Goal: Find specific page/section: Find specific page/section

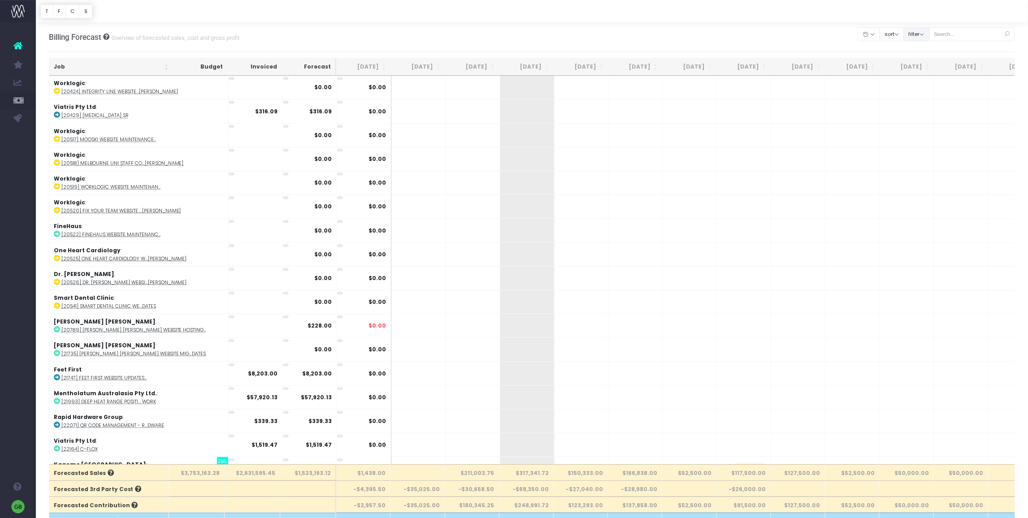
click at [929, 35] on button "filter" at bounding box center [916, 34] width 26 height 14
click at [920, 64] on span at bounding box center [916, 62] width 8 height 8
click at [925, 63] on input "All" at bounding box center [928, 60] width 6 height 6
checkbox input "false"
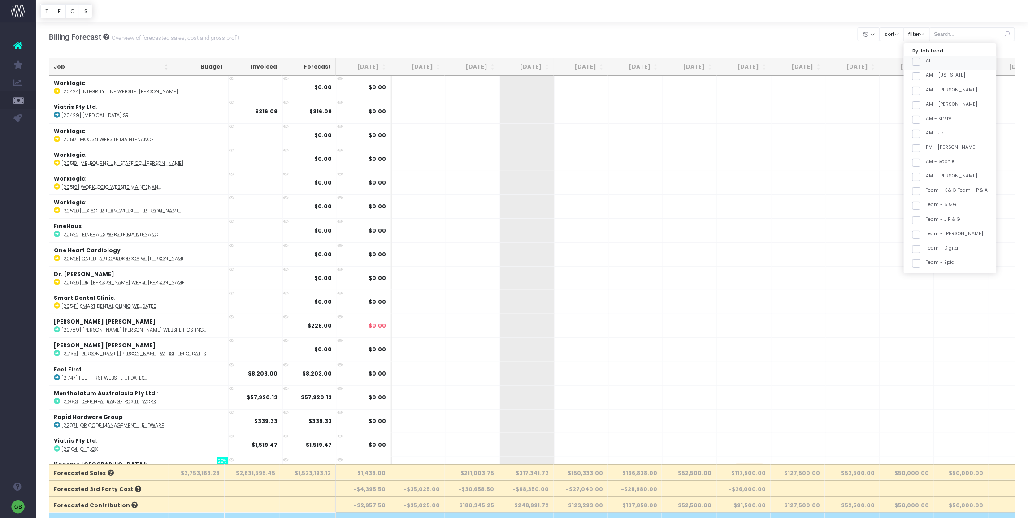
checkbox input "false"
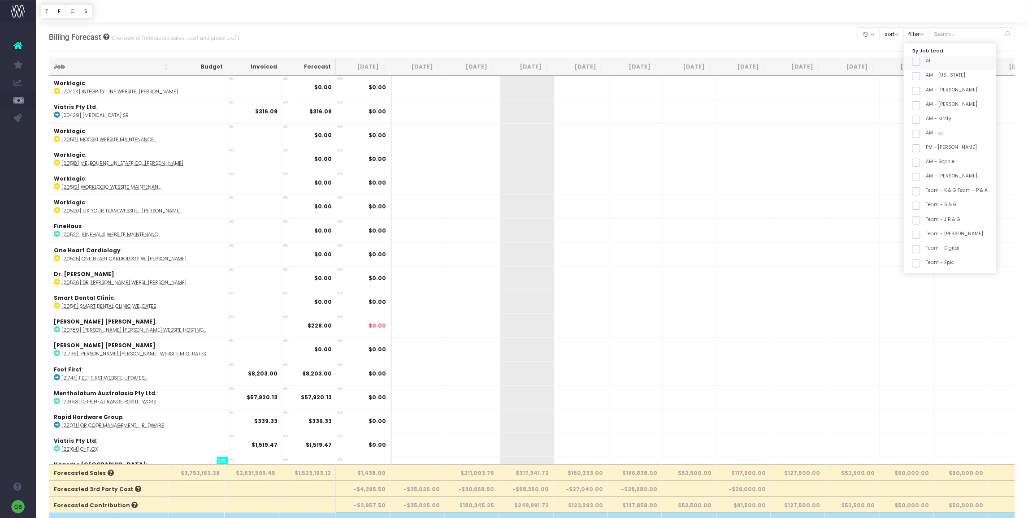
checkbox input "false"
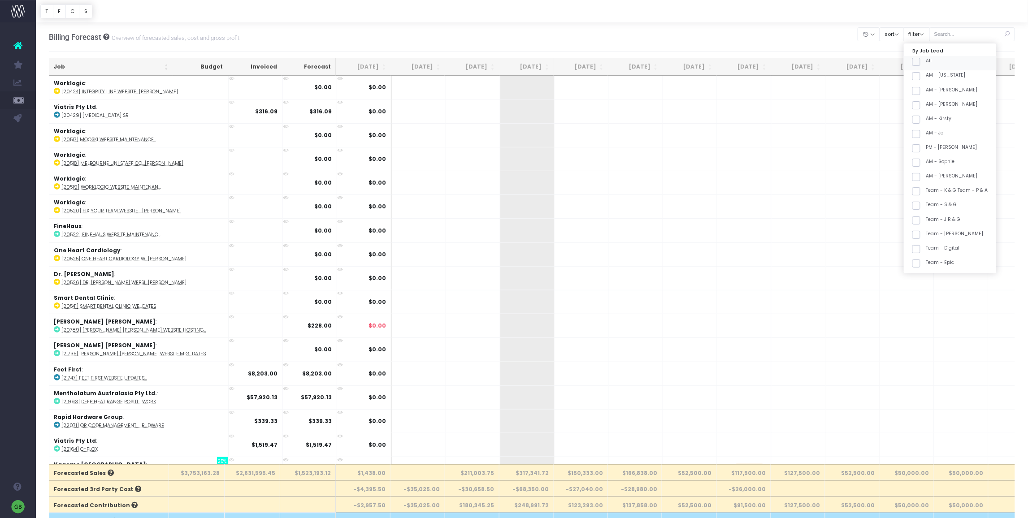
checkbox input "false"
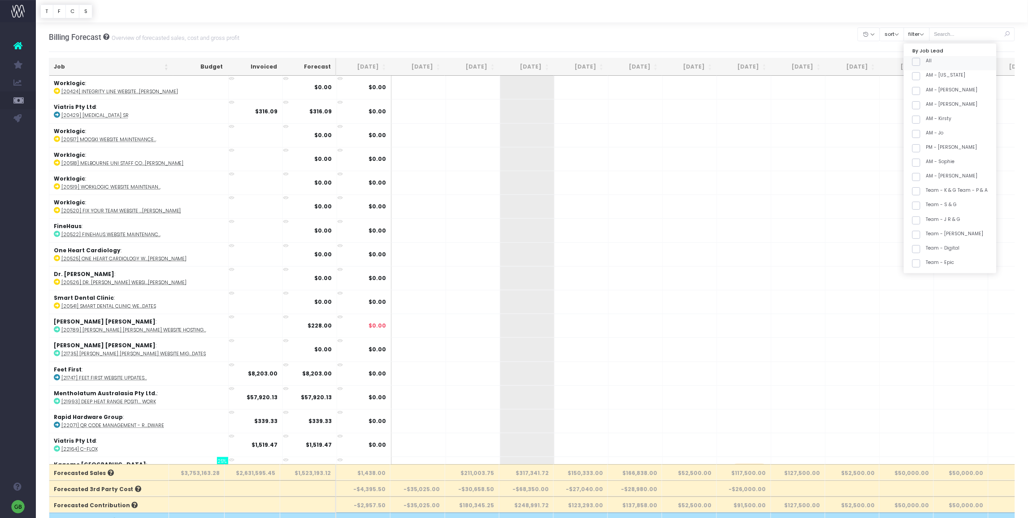
checkbox input "false"
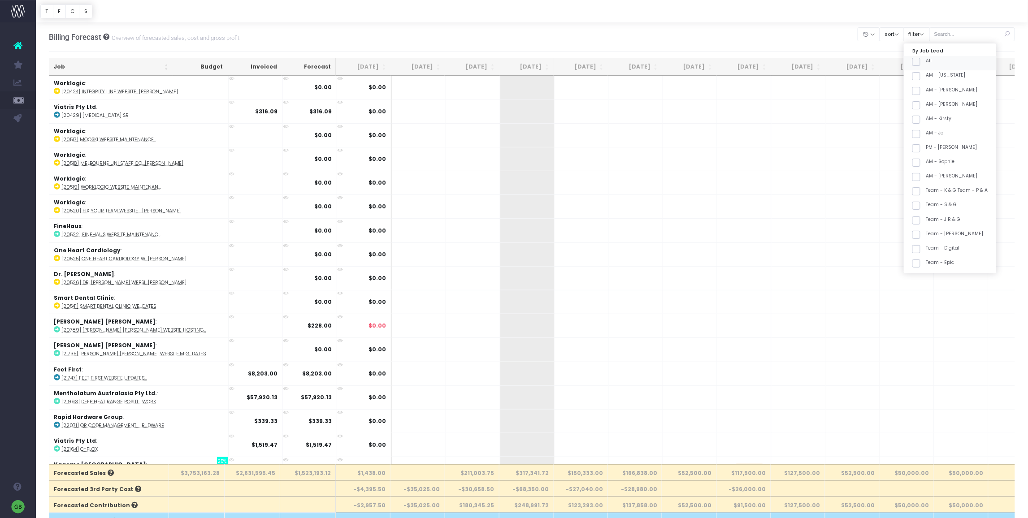
checkbox input "false"
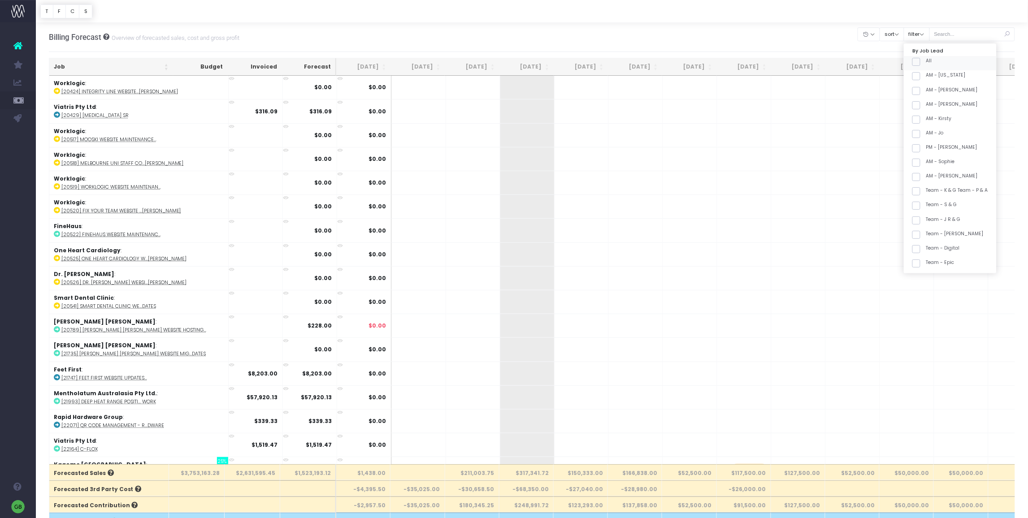
checkbox input "false"
click at [920, 224] on span at bounding box center [916, 224] width 8 height 8
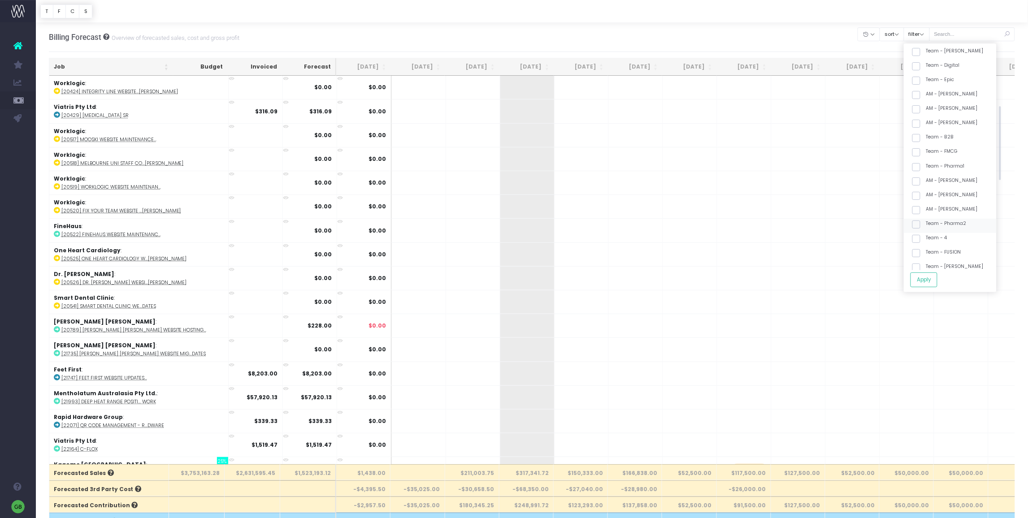
click at [925, 224] on input "Team - Pharma2" at bounding box center [928, 223] width 6 height 6
checkbox input "true"
click at [920, 246] on span at bounding box center [916, 246] width 8 height 8
click at [925, 246] on input "Team - BANGERS" at bounding box center [928, 245] width 6 height 6
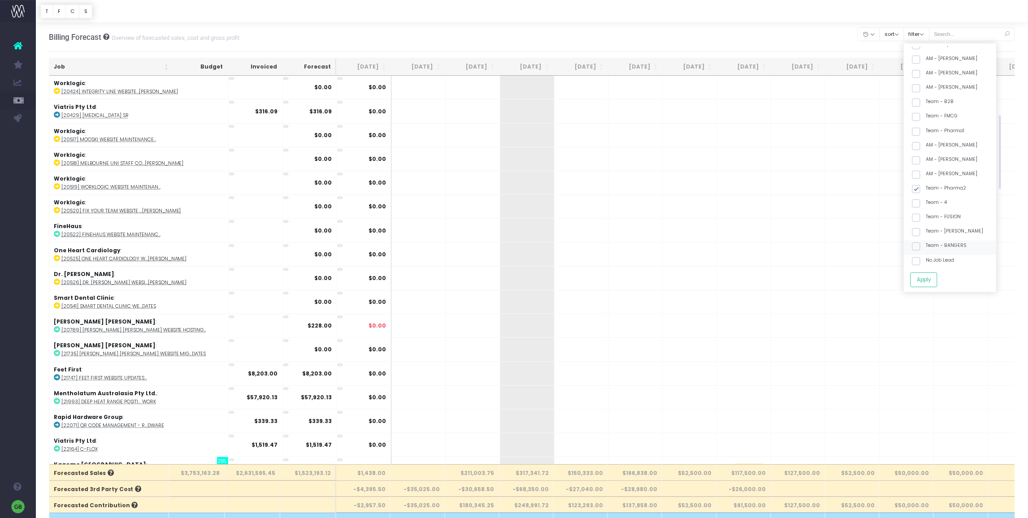
checkbox input "true"
click at [937, 277] on button "Apply" at bounding box center [923, 279] width 27 height 15
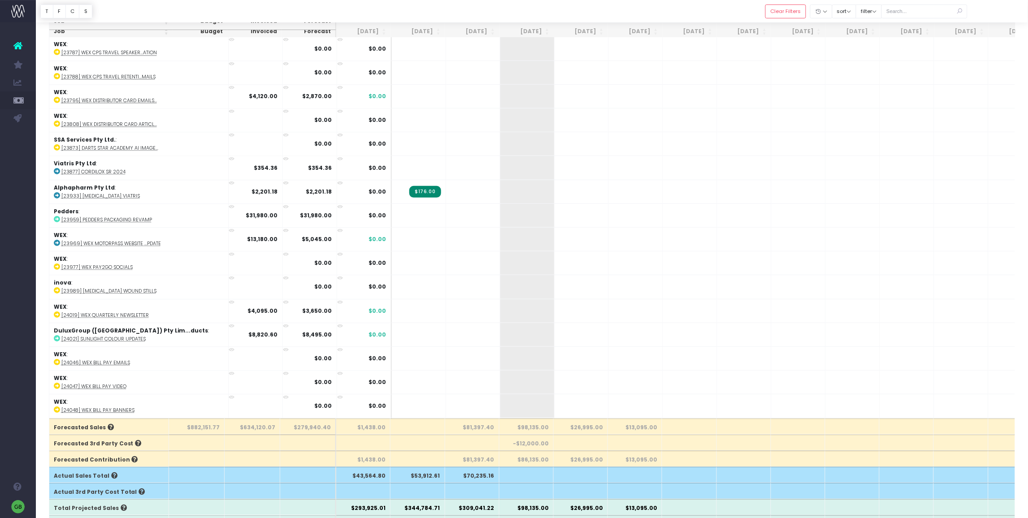
scroll to position [818, 0]
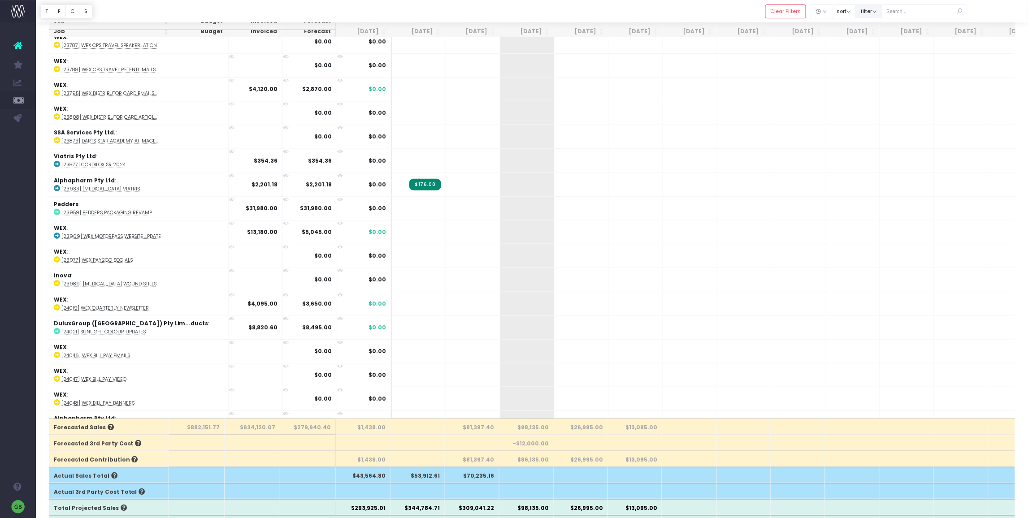
click at [877, 9] on button "filter" at bounding box center [869, 11] width 26 height 14
drag, startPoint x: 591, startPoint y: 14, endPoint x: 469, endPoint y: 102, distance: 149.6
click at [591, 14] on div at bounding box center [532, 11] width 992 height 22
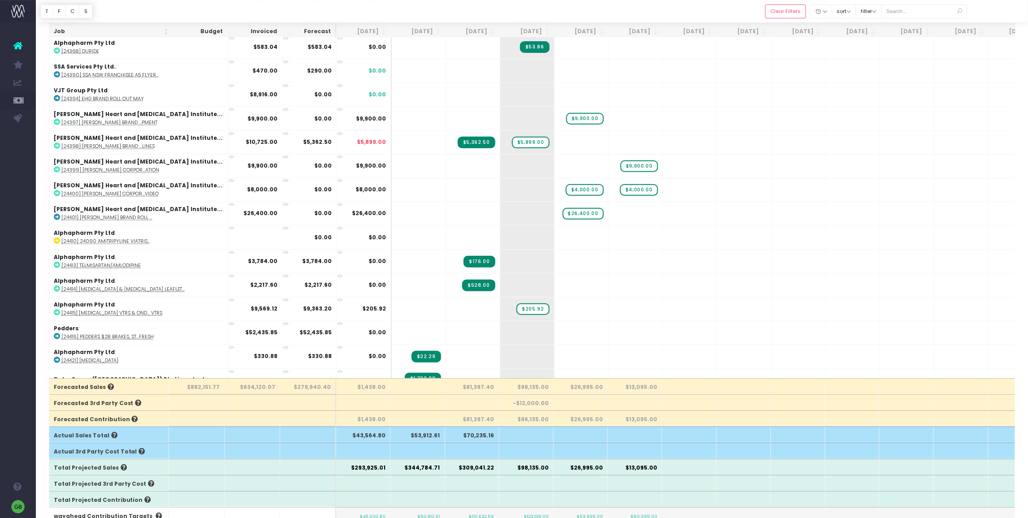
scroll to position [1888, 0]
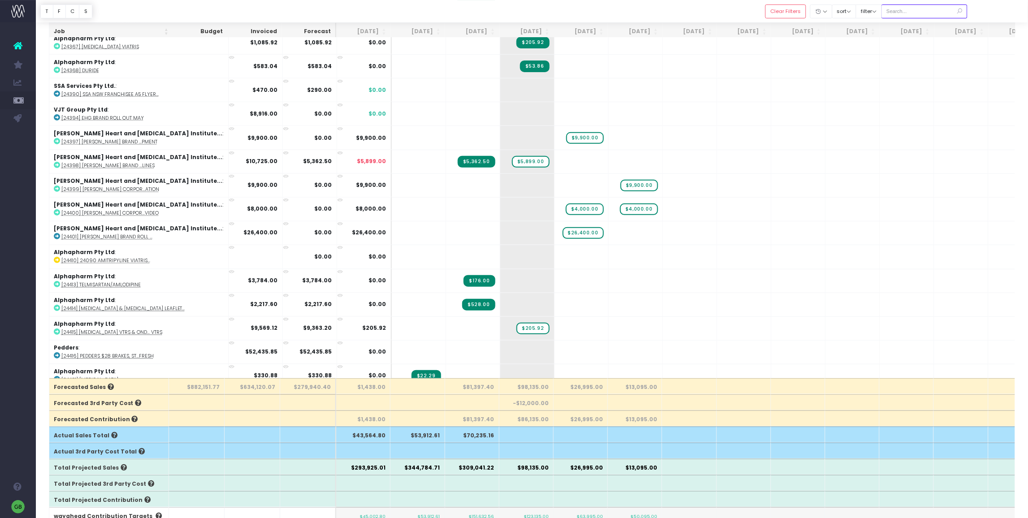
click at [908, 9] on input "text" at bounding box center [924, 11] width 86 height 14
type input "tough stuff"
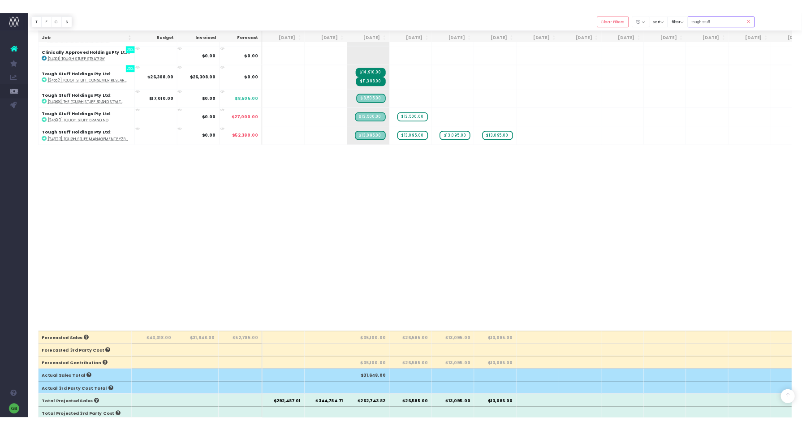
scroll to position [0, 0]
